Goal: Entertainment & Leisure: Consume media (video, audio)

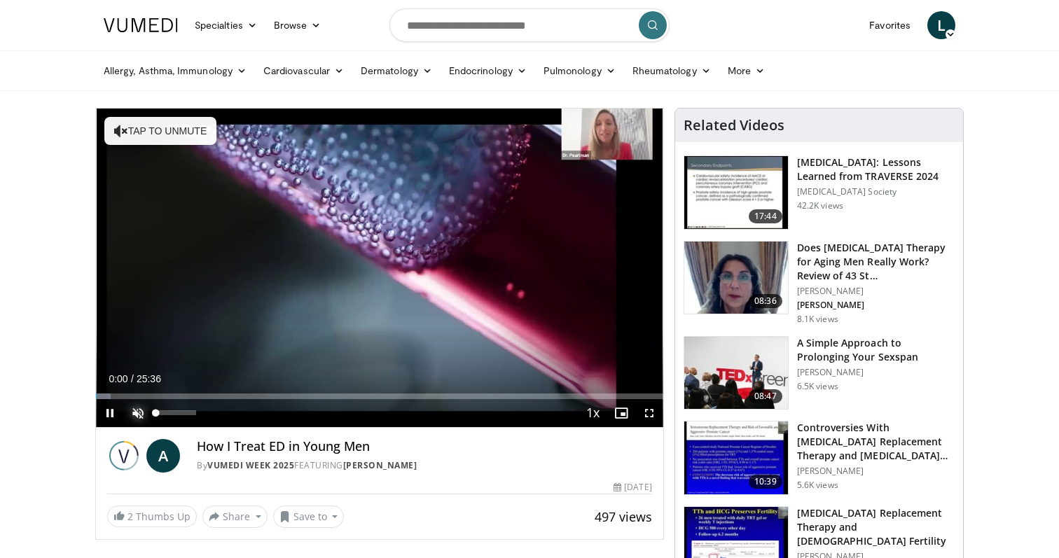
click at [132, 410] on span "Video Player" at bounding box center [138, 413] width 28 height 28
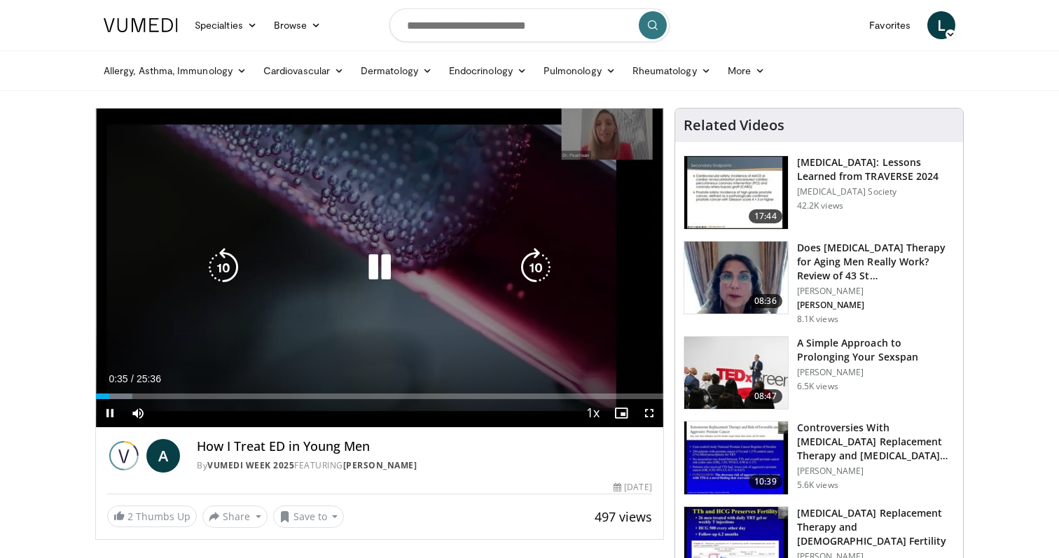
click at [379, 271] on icon "Video Player" at bounding box center [379, 267] width 39 height 39
